Goal: Book appointment/travel/reservation

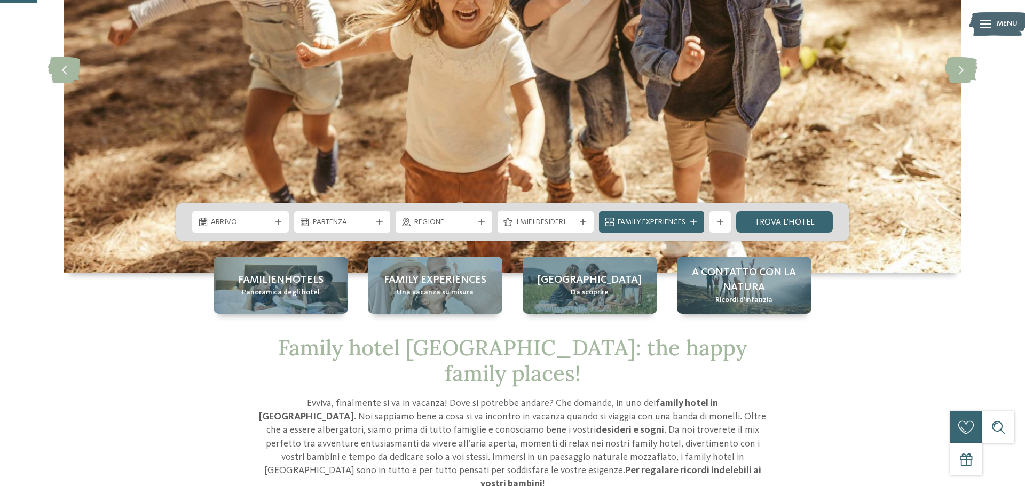
scroll to position [188, 0]
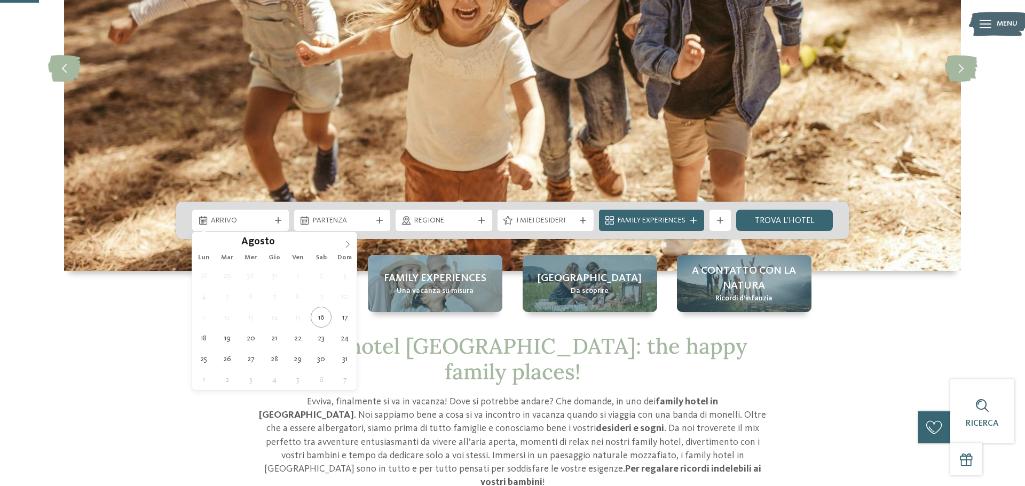
click at [342, 246] on span at bounding box center [348, 241] width 18 height 18
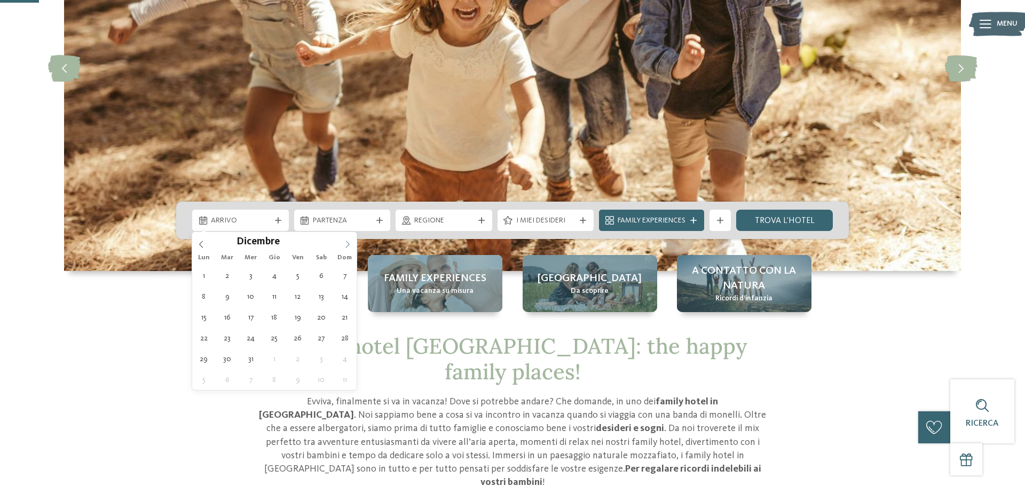
type input "****"
click at [342, 246] on span at bounding box center [348, 241] width 18 height 18
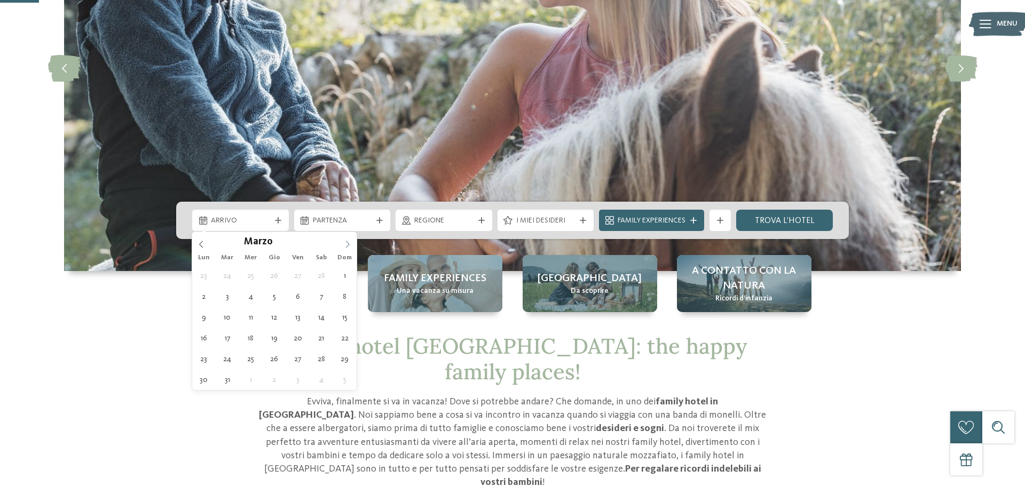
click at [342, 246] on span at bounding box center [348, 241] width 18 height 18
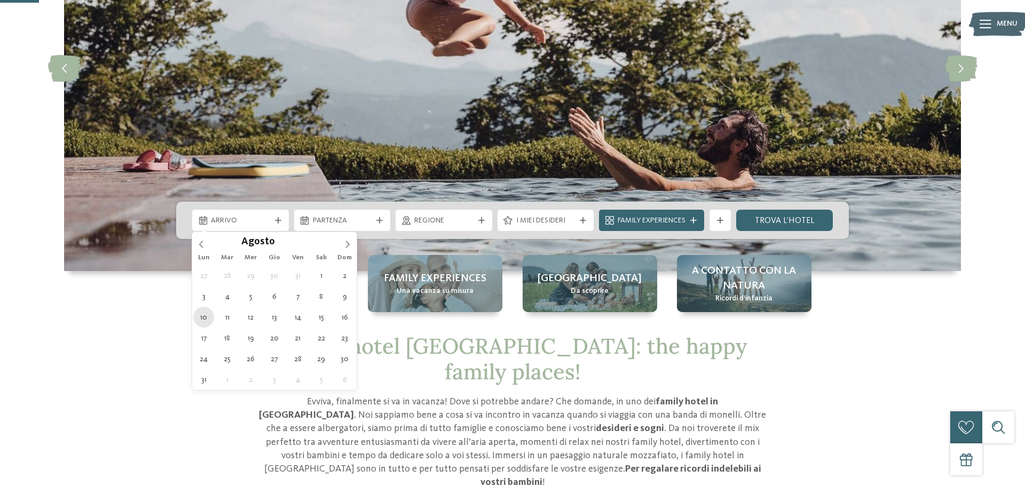
type div "[DATE]"
type input "****"
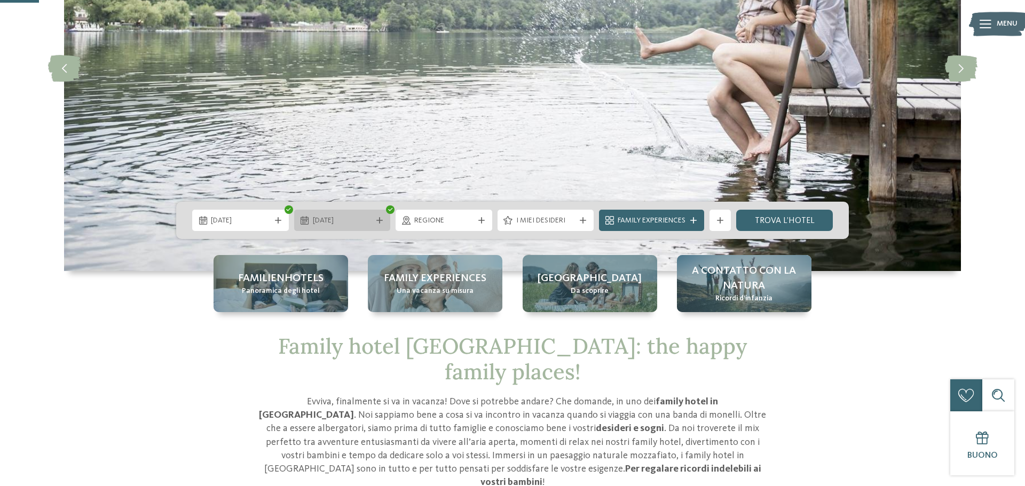
click at [377, 221] on icon at bounding box center [379, 220] width 6 height 6
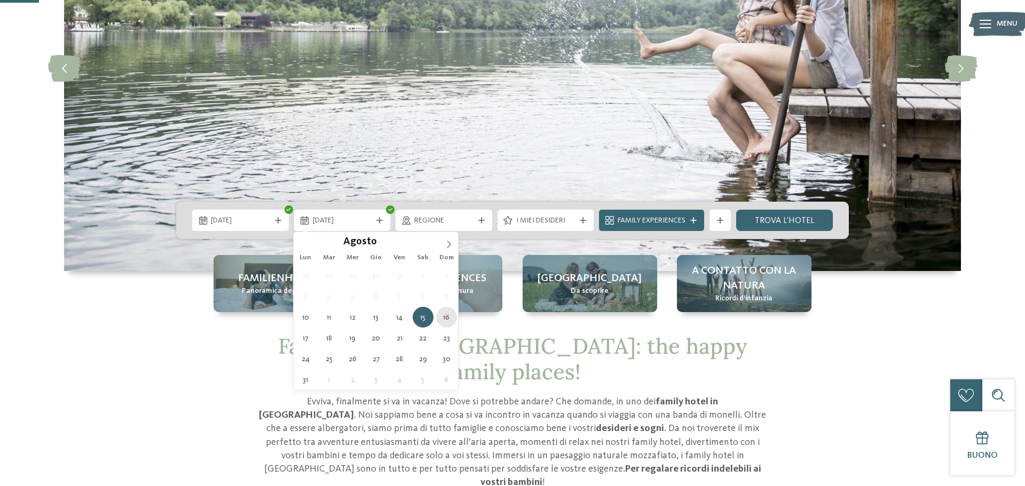
type div "[DATE]"
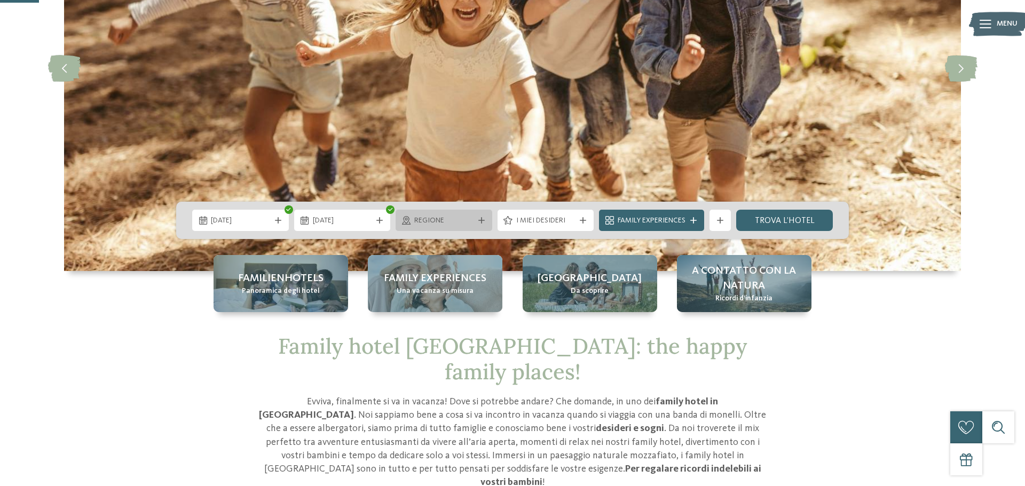
click at [476, 223] on div at bounding box center [481, 220] width 11 height 6
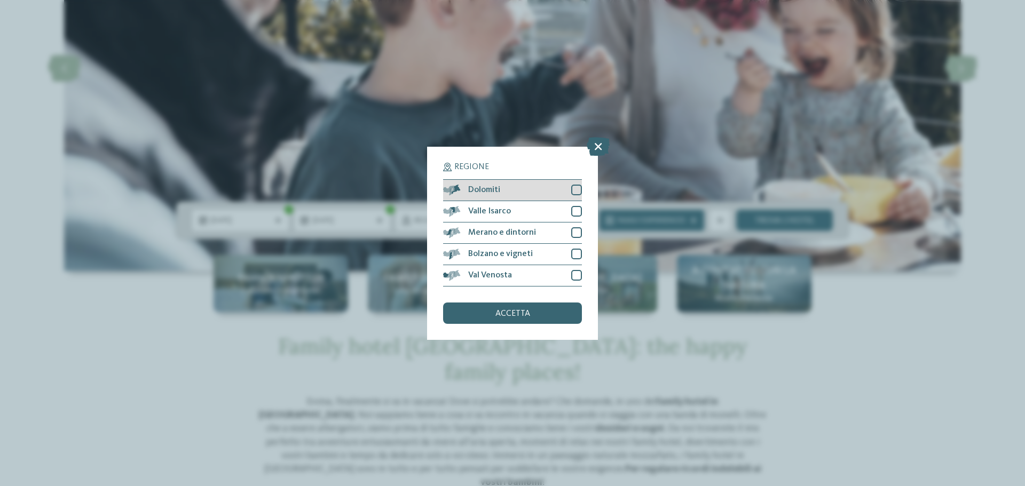
click at [579, 193] on div at bounding box center [576, 190] width 11 height 11
click at [579, 276] on div at bounding box center [576, 275] width 11 height 11
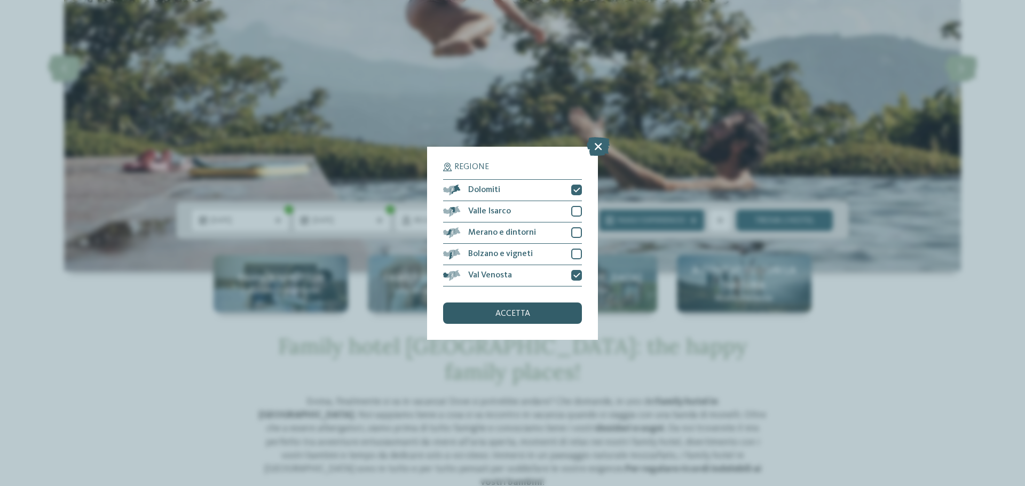
click at [528, 318] on div "accetta" at bounding box center [512, 313] width 139 height 21
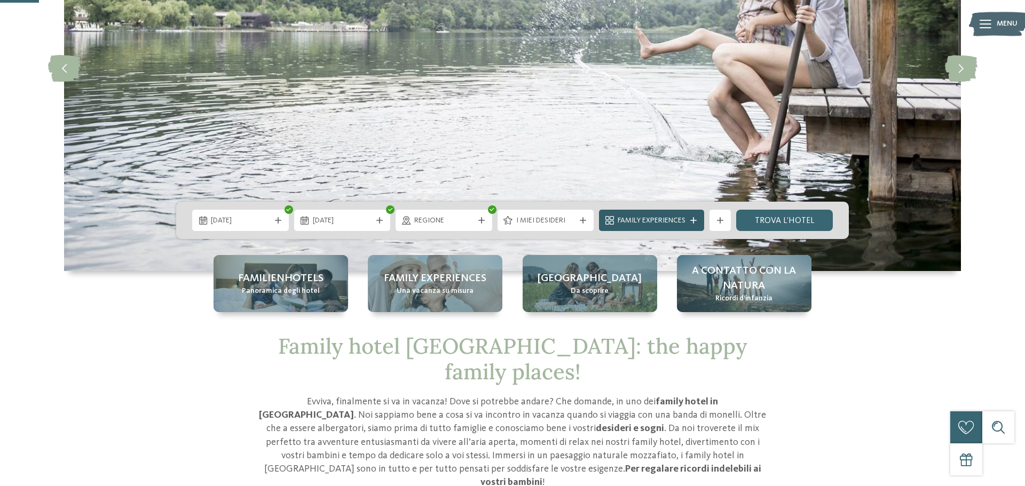
click at [692, 223] on icon at bounding box center [693, 220] width 6 height 6
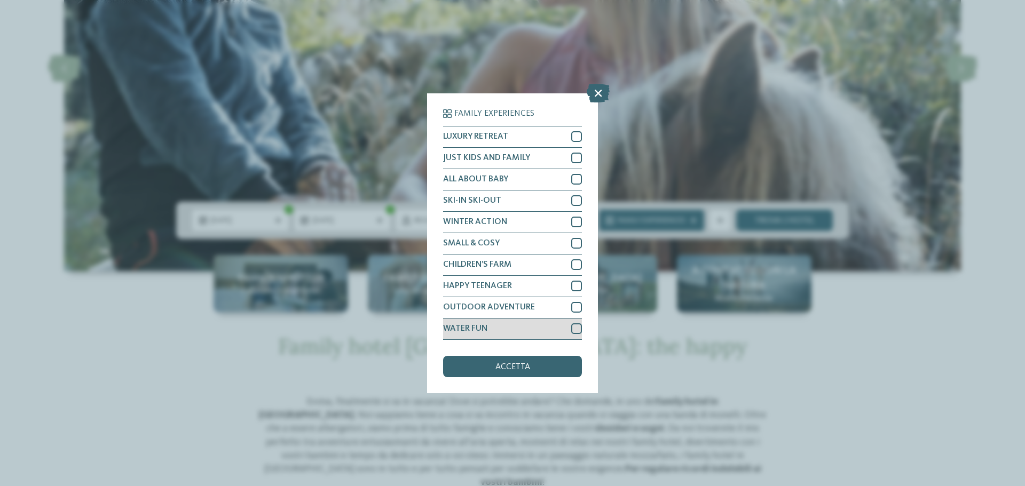
click at [578, 332] on div at bounding box center [576, 329] width 11 height 11
click at [572, 160] on div at bounding box center [576, 158] width 11 height 11
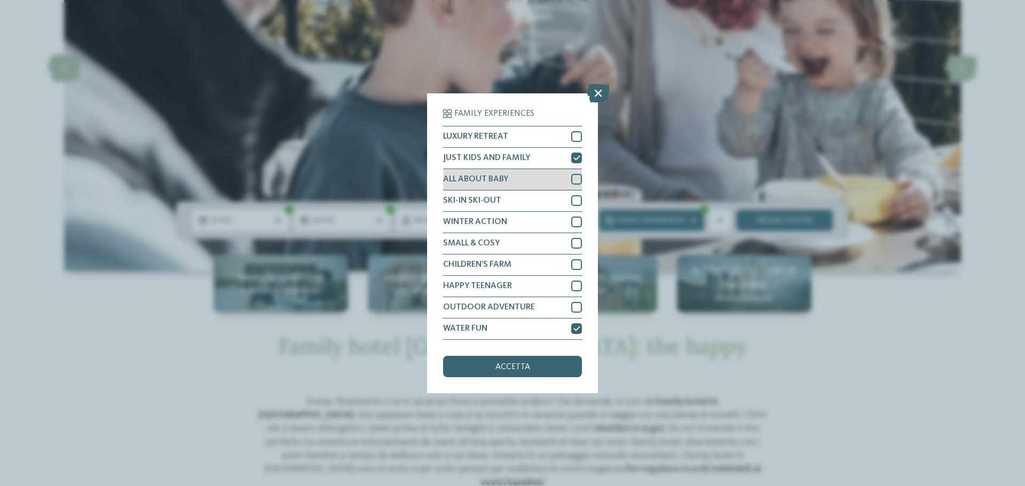
click at [581, 174] on div at bounding box center [576, 179] width 11 height 11
click at [576, 257] on div "CHILDREN’S FARM" at bounding box center [512, 265] width 139 height 21
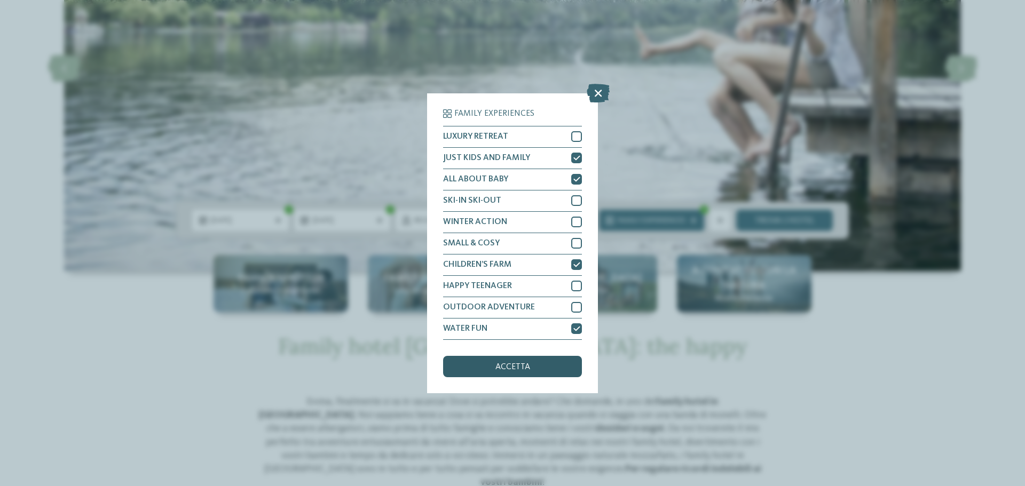
click at [559, 364] on div "accetta" at bounding box center [512, 366] width 139 height 21
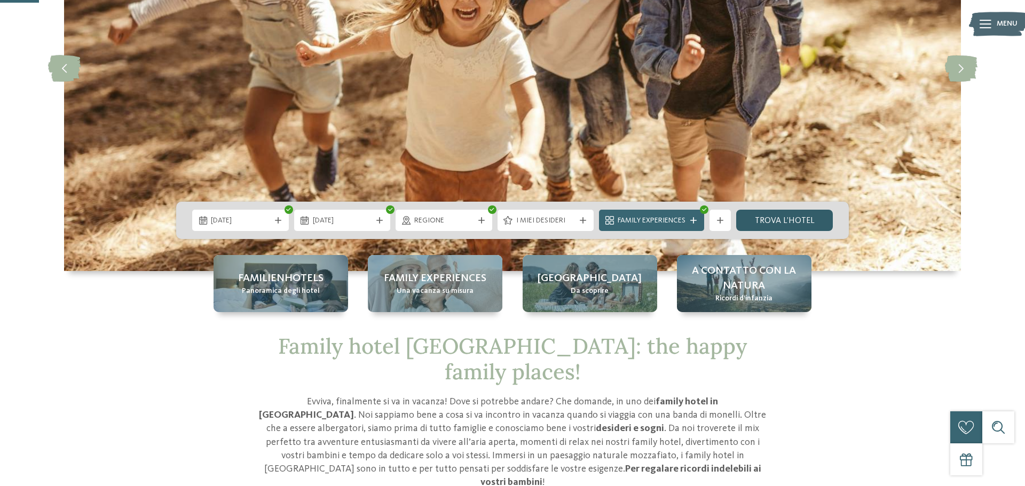
click at [780, 222] on link "trova l’hotel" at bounding box center [784, 220] width 97 height 21
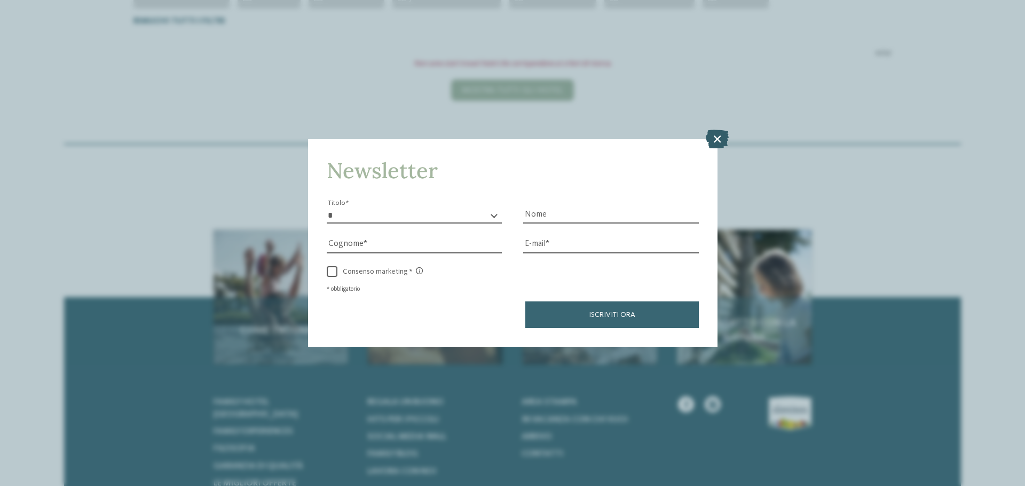
click at [719, 138] on icon at bounding box center [717, 139] width 23 height 19
